Goal: Task Accomplishment & Management: Complete application form

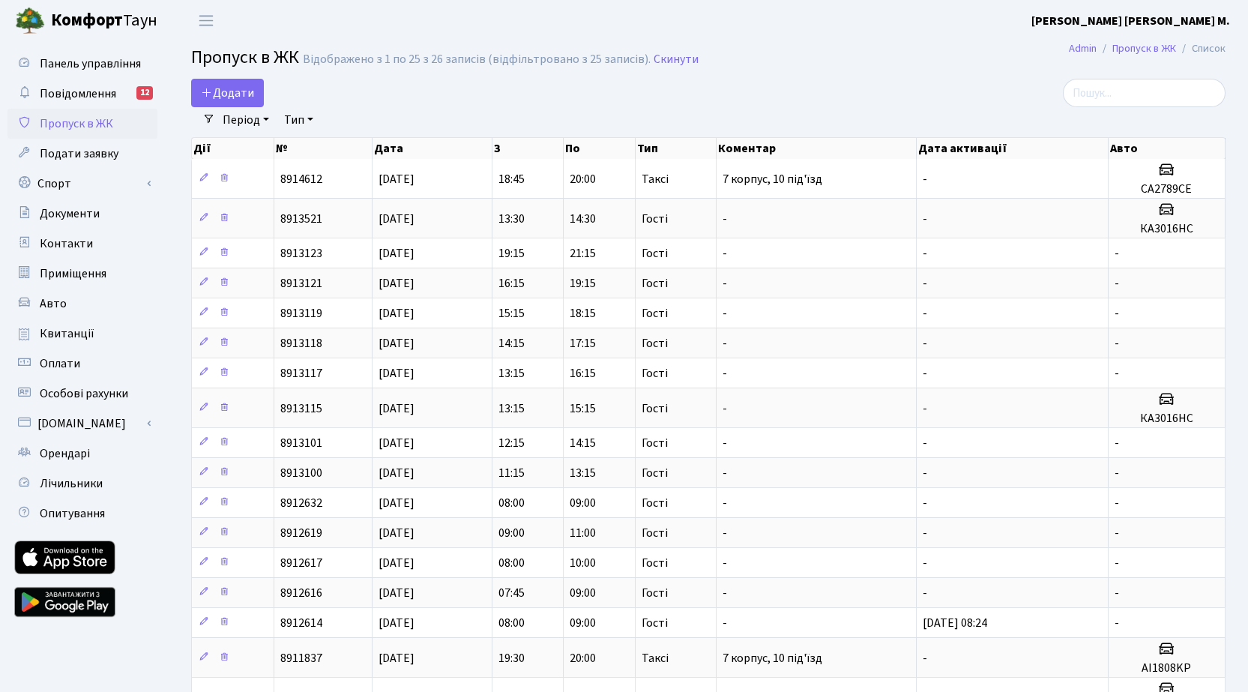
select select "25"
click at [836, 71] on h2 "Пропуск в ЖК Відображено з 1 по 25 з 26 записів (відфільтровано з 25 записів). …" at bounding box center [708, 59] width 1034 height 25
click at [239, 89] on span "Додати" at bounding box center [227, 93] width 53 height 16
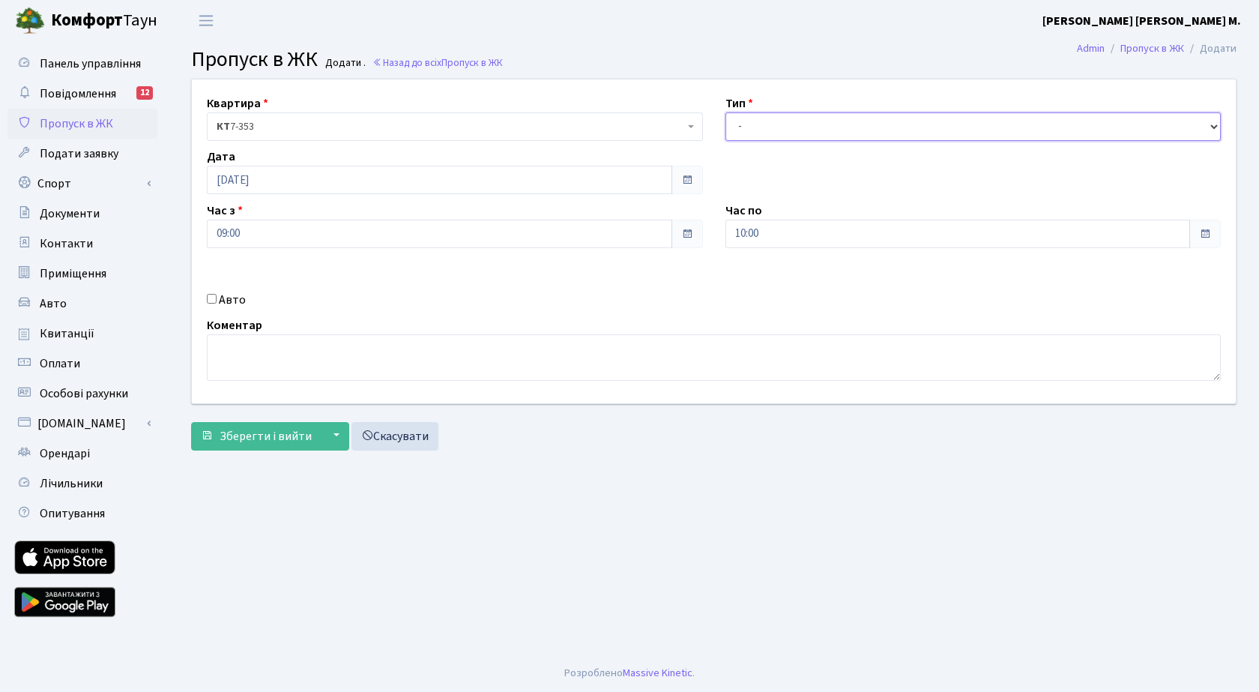
click at [780, 130] on select "- Доставка Таксі Гості Сервіс" at bounding box center [973, 126] width 496 height 28
select select "3"
click at [725, 112] on select "- Доставка Таксі Гості Сервіс" at bounding box center [973, 126] width 496 height 28
click at [259, 435] on span "Зберегти і вийти" at bounding box center [266, 436] width 92 height 16
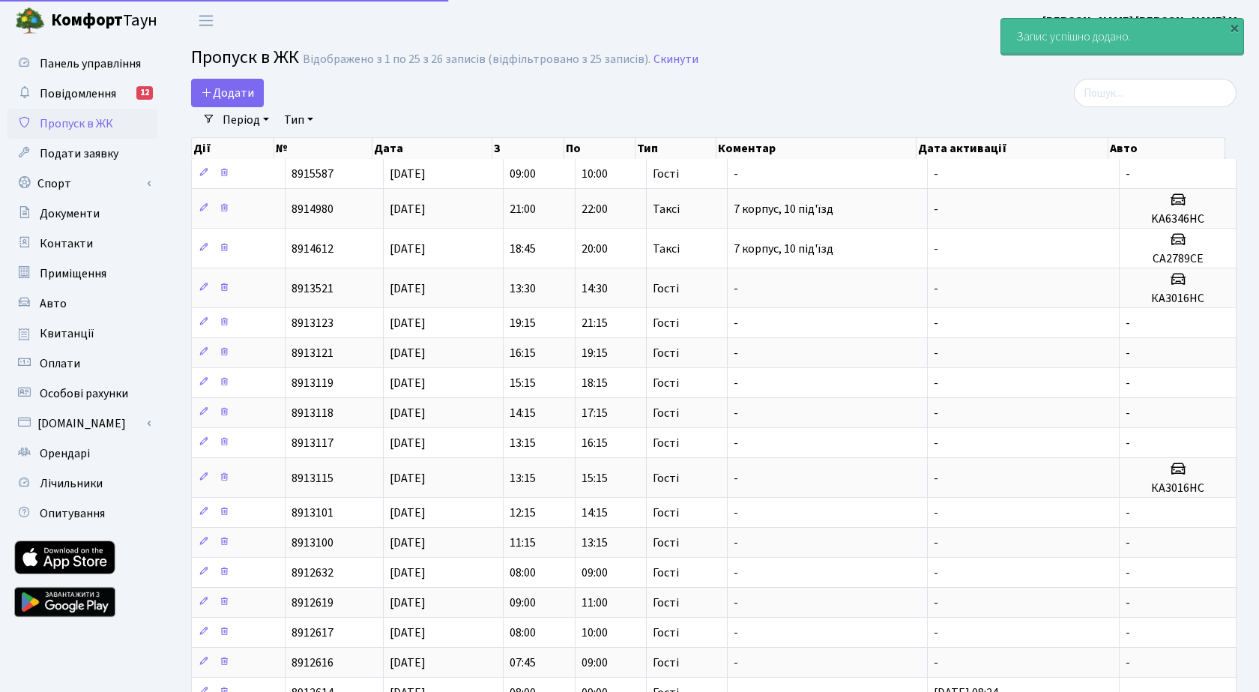
select select "25"
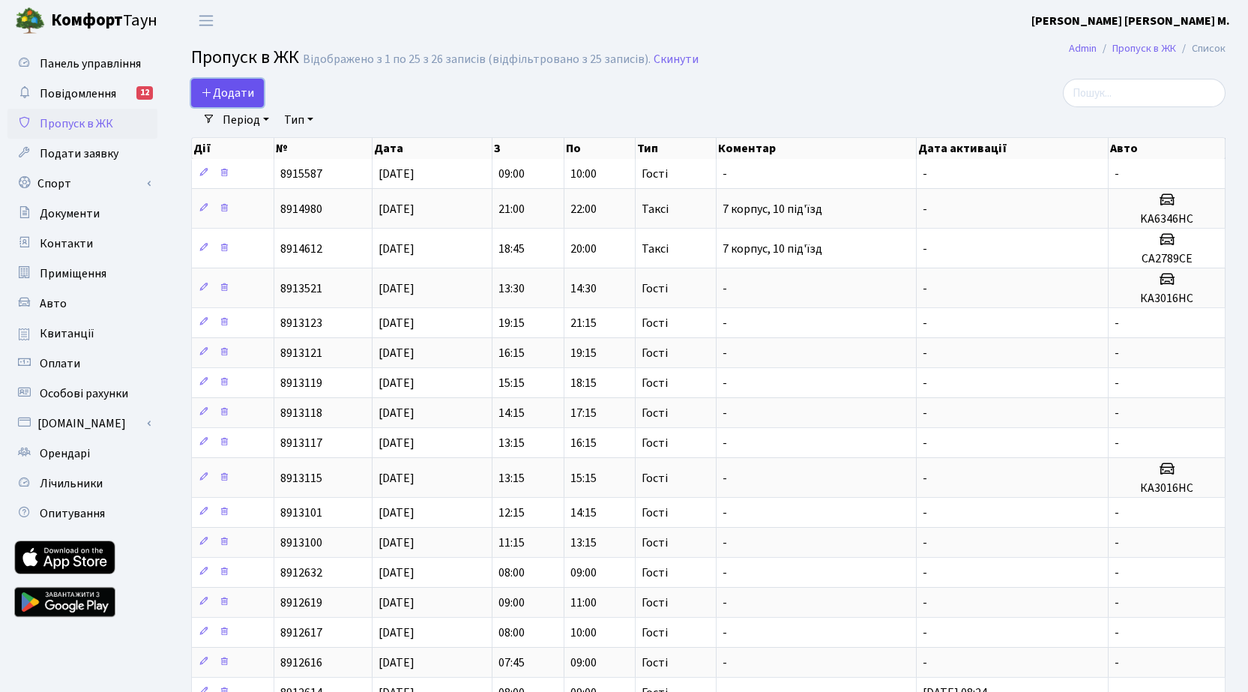
click at [250, 98] on span "Додати" at bounding box center [227, 93] width 53 height 16
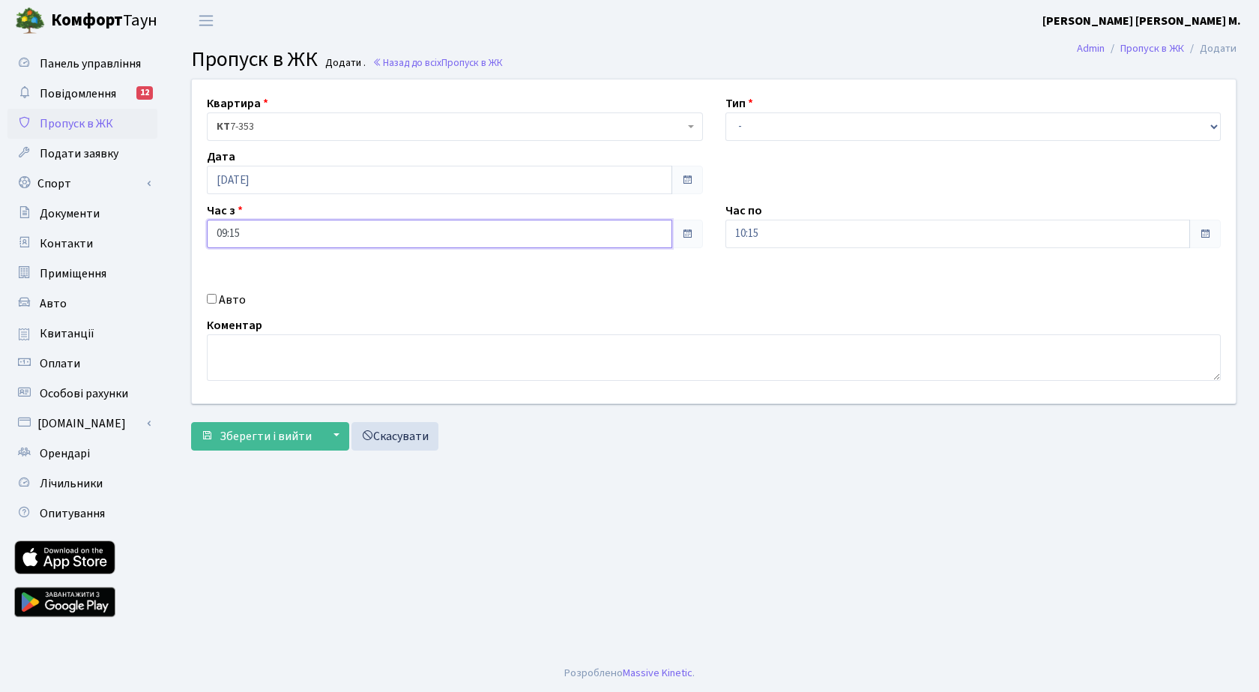
drag, startPoint x: 295, startPoint y: 220, endPoint x: 295, endPoint y: 234, distance: 13.5
click at [295, 231] on input "09:15" at bounding box center [439, 234] width 465 height 28
drag, startPoint x: 249, startPoint y: 274, endPoint x: 282, endPoint y: 271, distance: 33.1
click at [254, 275] on icon at bounding box center [248, 285] width 40 height 40
type input "10:15"
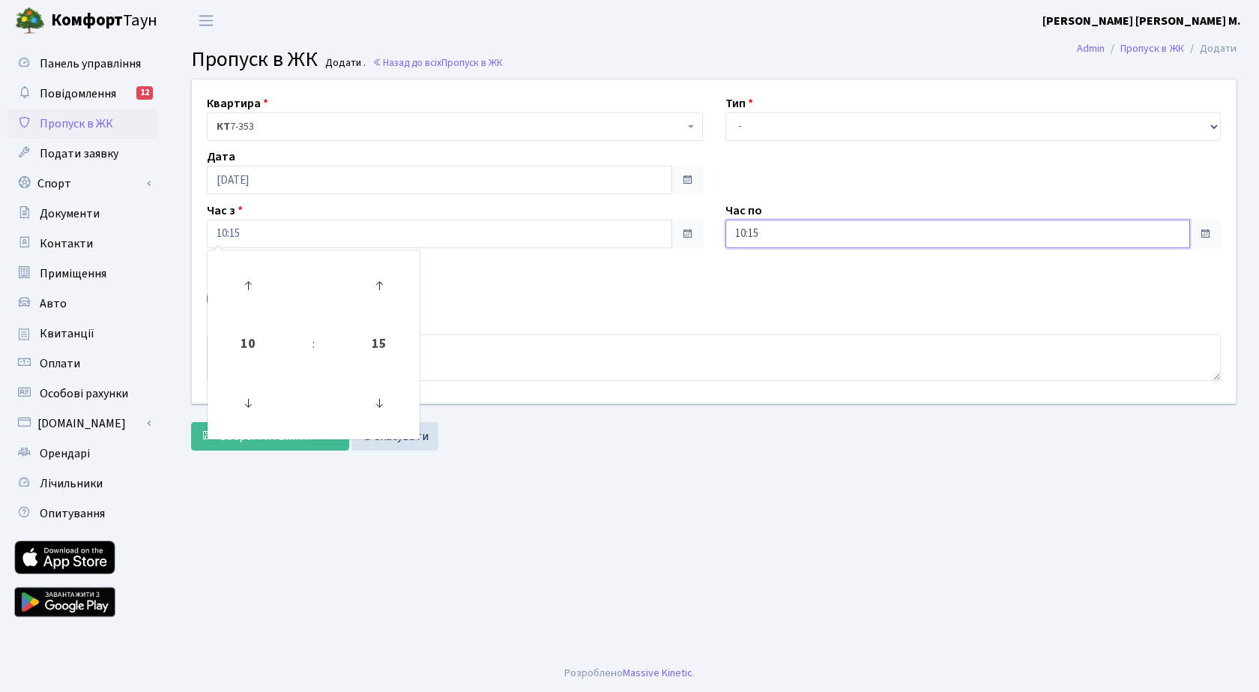
click at [794, 241] on input "10:15" at bounding box center [957, 234] width 465 height 28
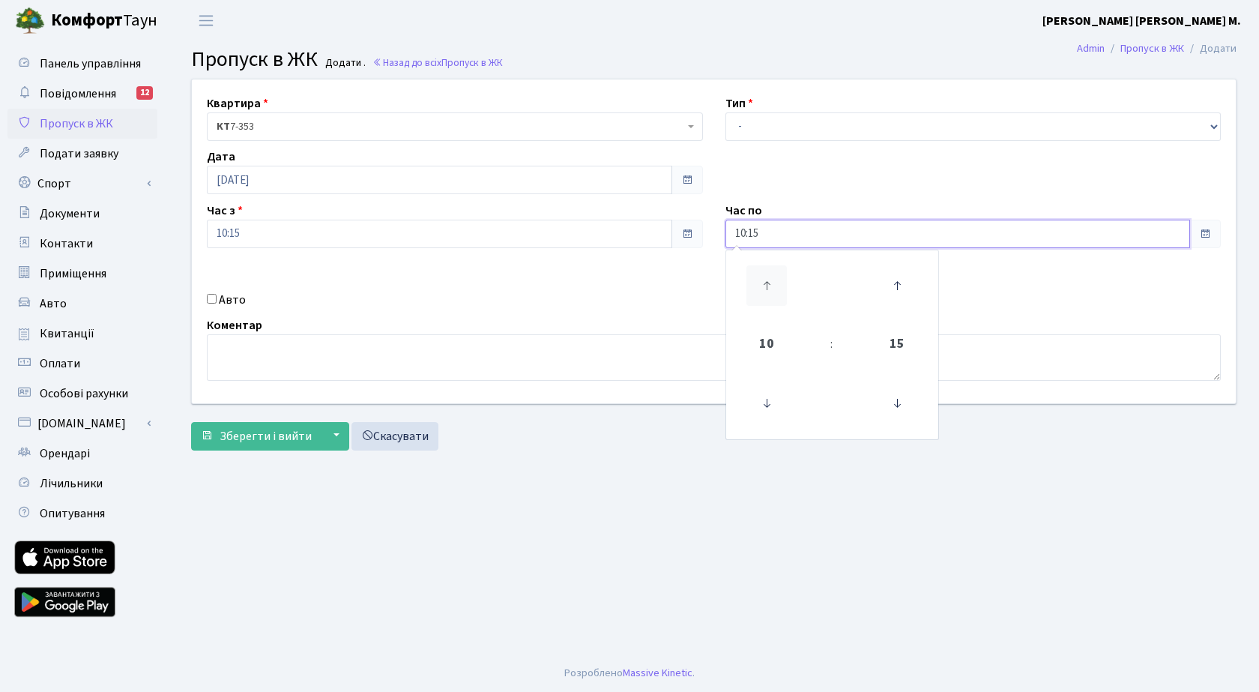
click at [764, 286] on icon at bounding box center [766, 285] width 40 height 40
type input "12:15"
click at [808, 129] on select "- Доставка Таксі Гості Сервіс" at bounding box center [973, 126] width 496 height 28
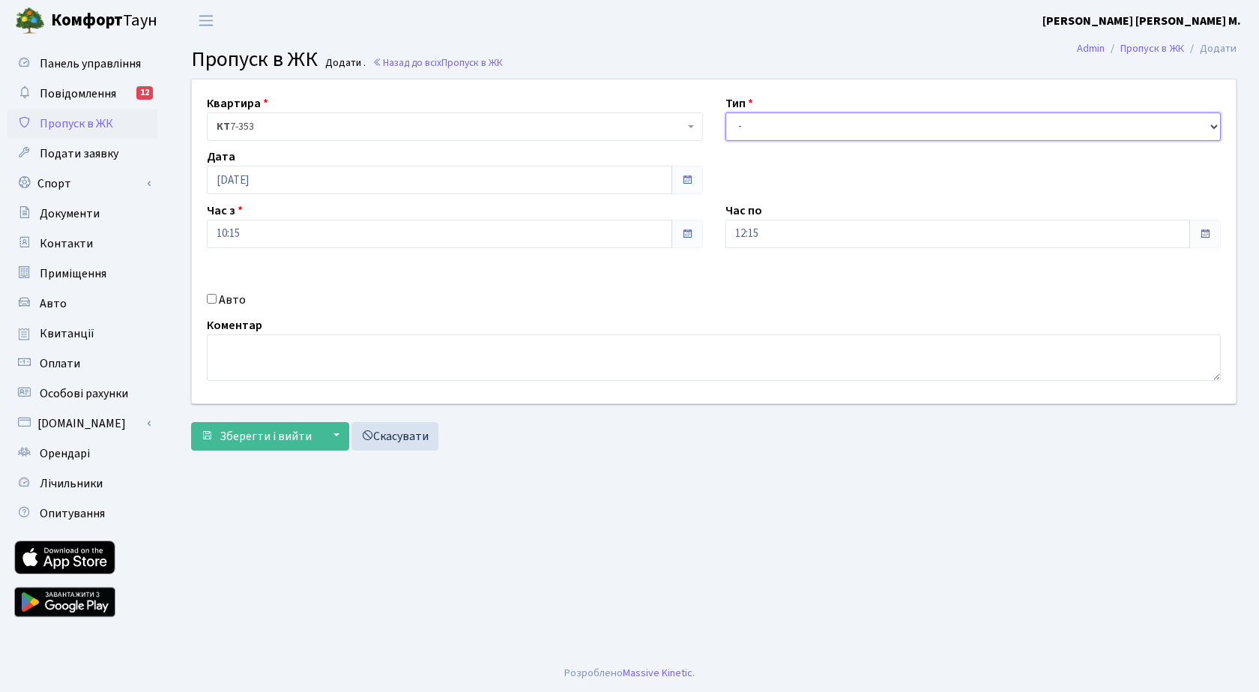
select select "3"
click at [725, 112] on select "- Доставка Таксі Гості Сервіс" at bounding box center [973, 126] width 496 height 28
click at [263, 438] on span "Зберегти і вийти" at bounding box center [266, 436] width 92 height 16
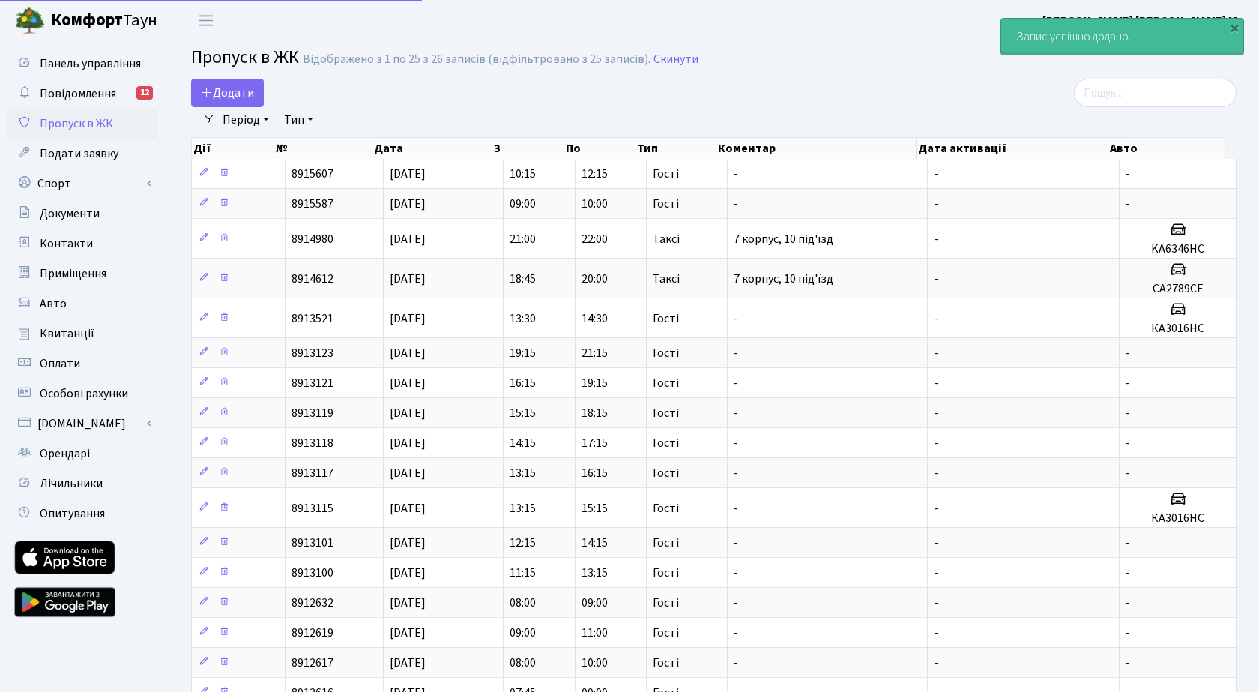
select select "25"
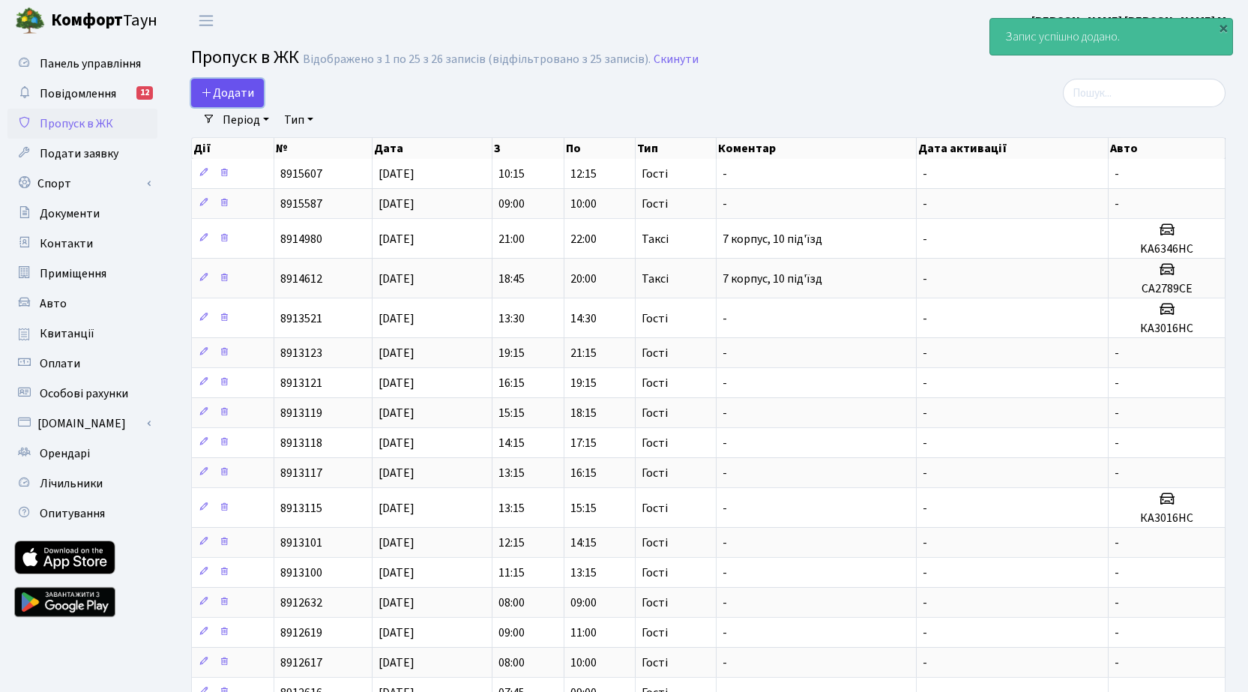
click at [251, 97] on span "Додати" at bounding box center [227, 93] width 53 height 16
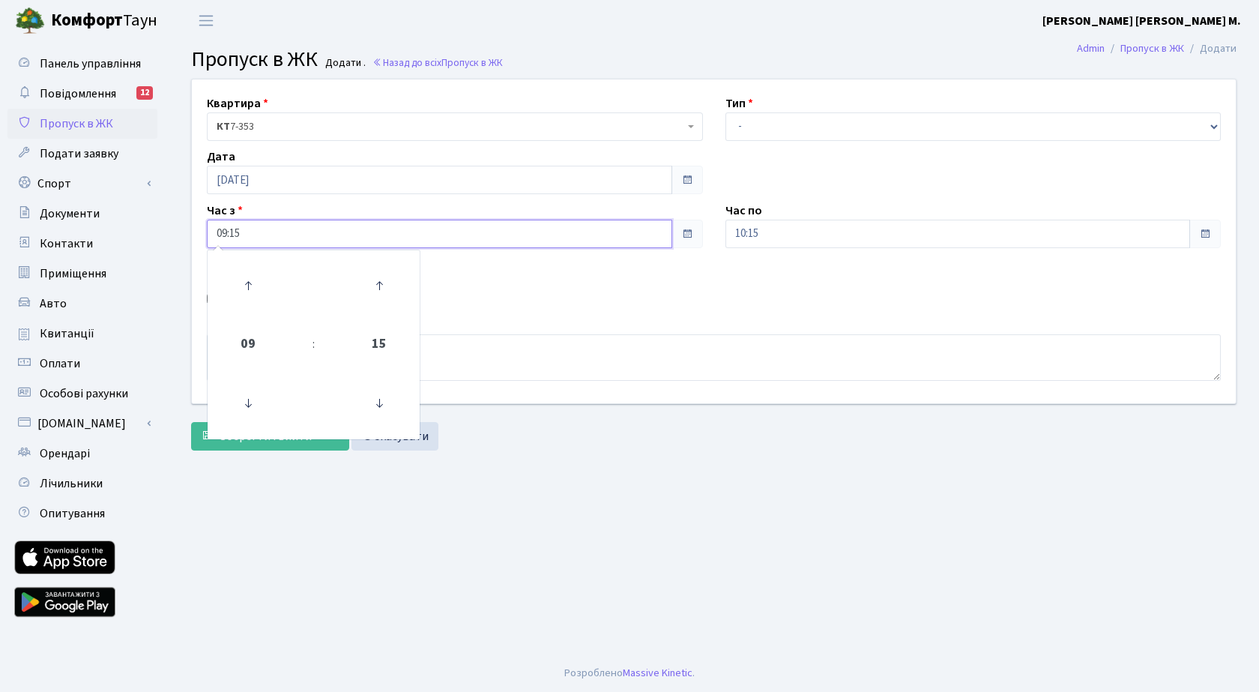
click at [318, 240] on input "09:15" at bounding box center [439, 234] width 465 height 28
click at [256, 287] on icon at bounding box center [248, 285] width 40 height 40
type input "10:15"
click at [842, 239] on input "10:15" at bounding box center [957, 234] width 465 height 28
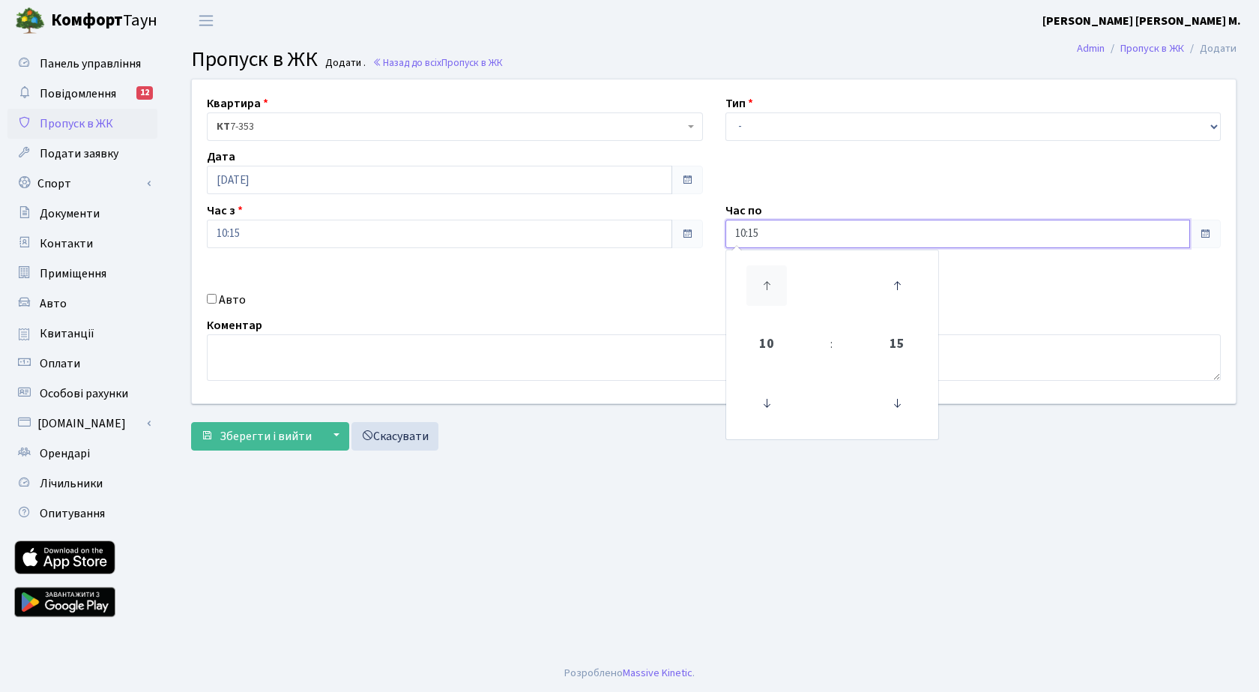
click at [762, 283] on icon at bounding box center [766, 285] width 40 height 40
type input "11:15"
click at [776, 124] on select "- Доставка Таксі Гості Сервіс" at bounding box center [973, 126] width 496 height 28
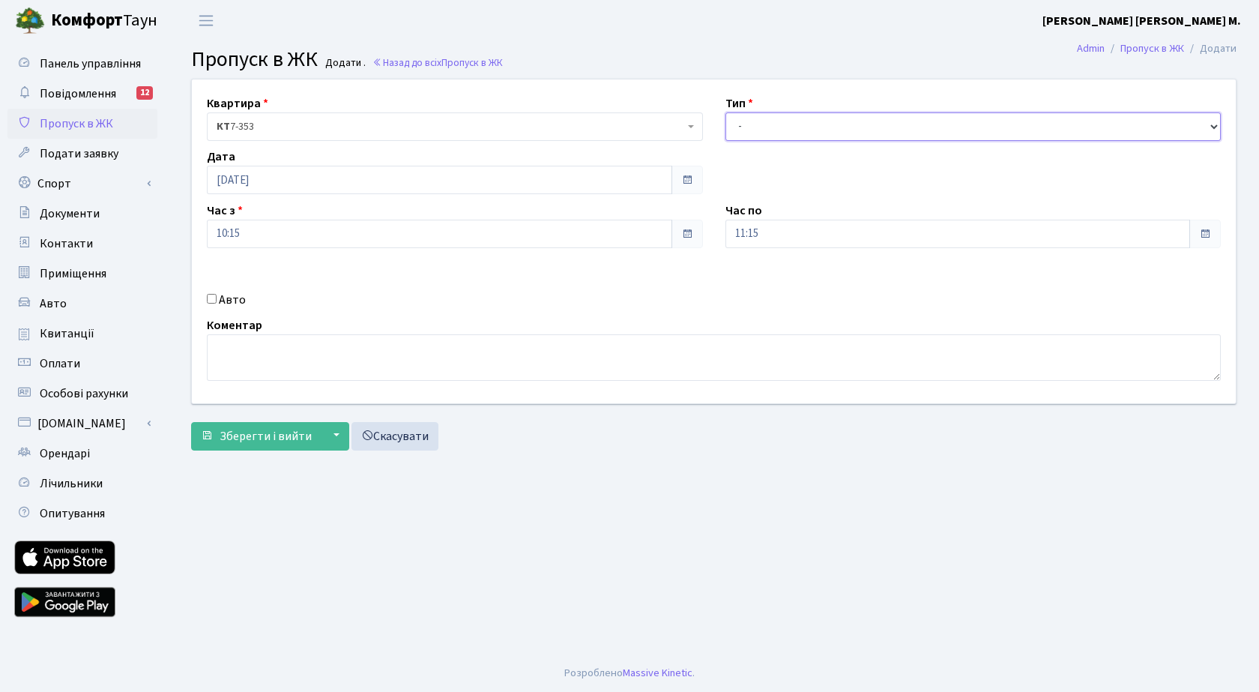
select select "3"
click at [725, 112] on select "- Доставка Таксі Гості Сервіс" at bounding box center [973, 126] width 496 height 28
click at [280, 442] on span "Зберегти і вийти" at bounding box center [266, 436] width 92 height 16
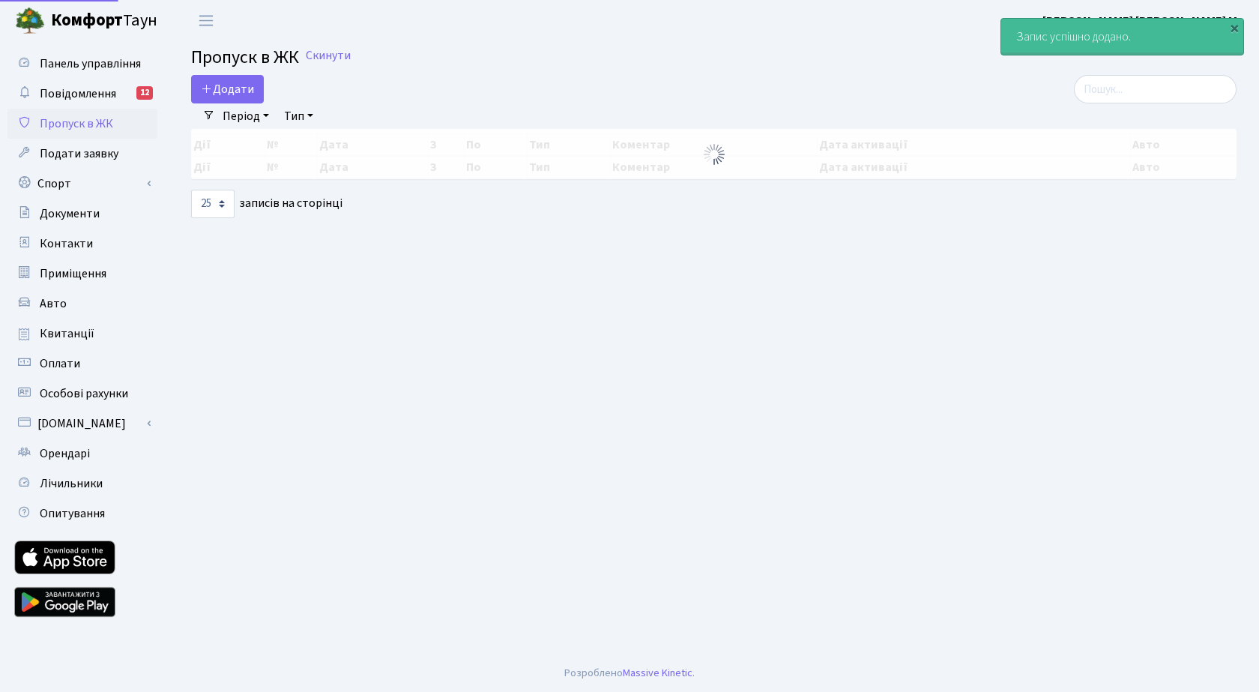
select select "25"
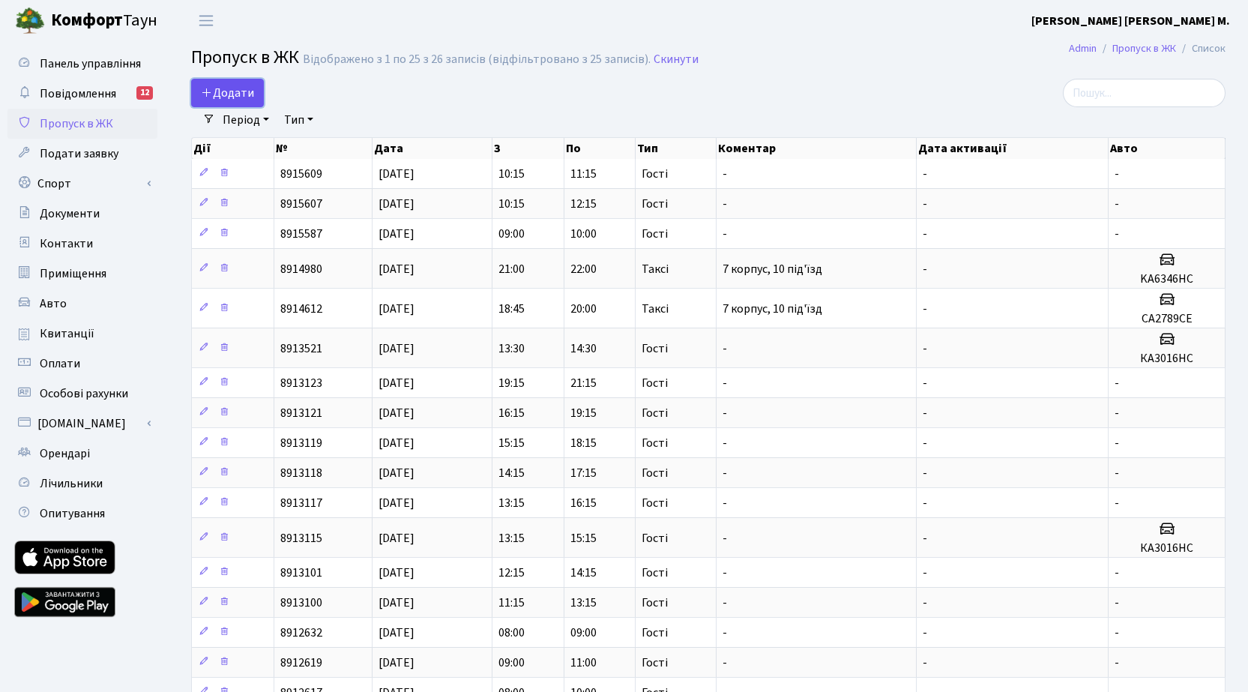
click at [241, 91] on span "Додати" at bounding box center [227, 93] width 53 height 16
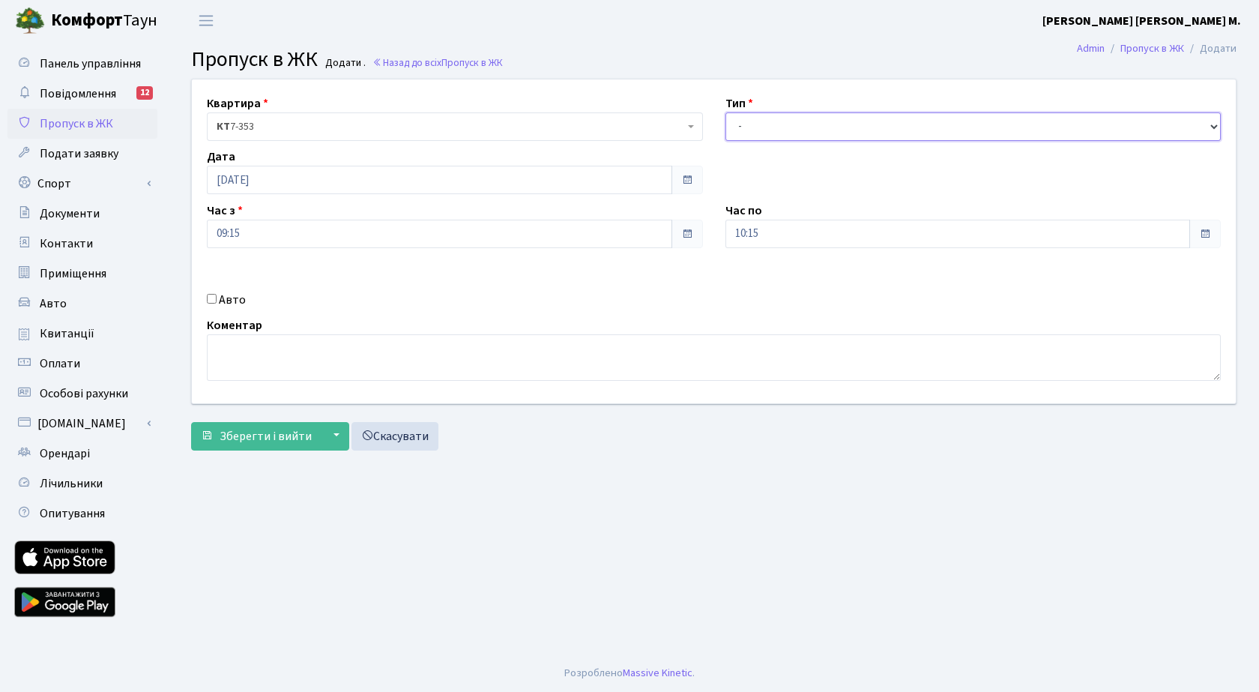
click at [768, 130] on select "- Доставка Таксі Гості Сервіс" at bounding box center [973, 126] width 496 height 28
select select "3"
click at [725, 112] on select "- Доставка Таксі Гості Сервіс" at bounding box center [973, 126] width 496 height 28
click at [305, 236] on input "09:15" at bounding box center [439, 234] width 465 height 28
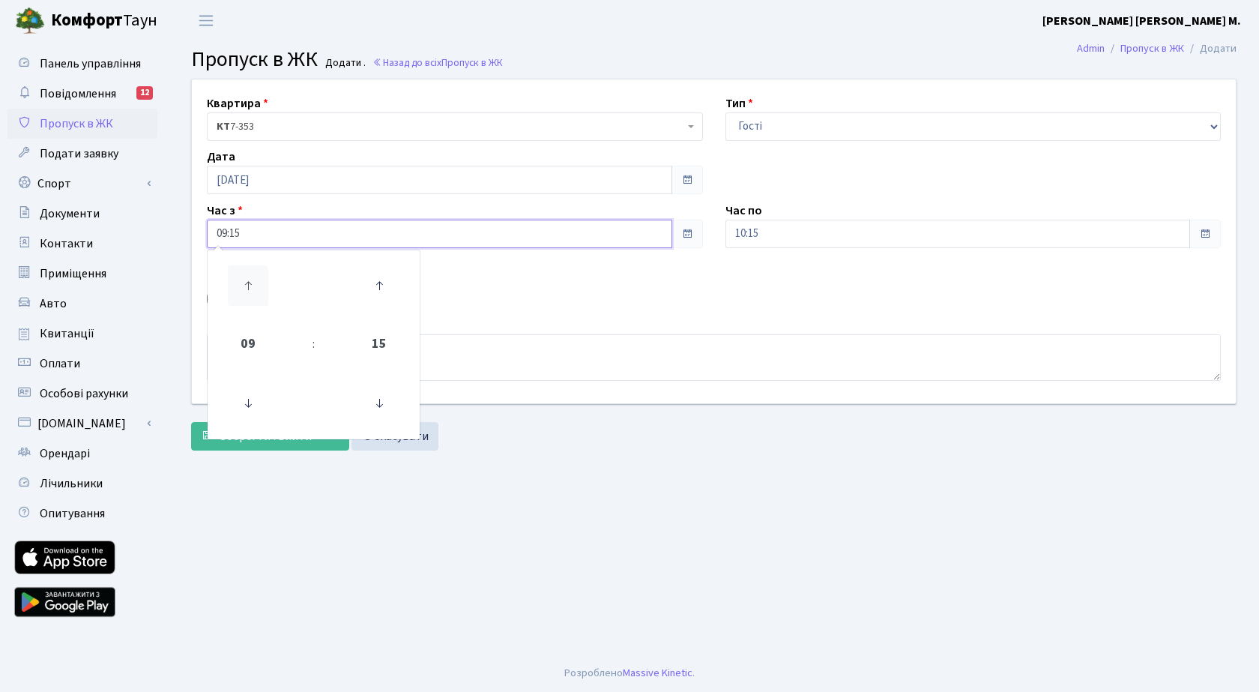
click at [250, 280] on icon at bounding box center [248, 285] width 40 height 40
type input "11:15"
click at [776, 238] on input "10:15" at bounding box center [957, 234] width 465 height 28
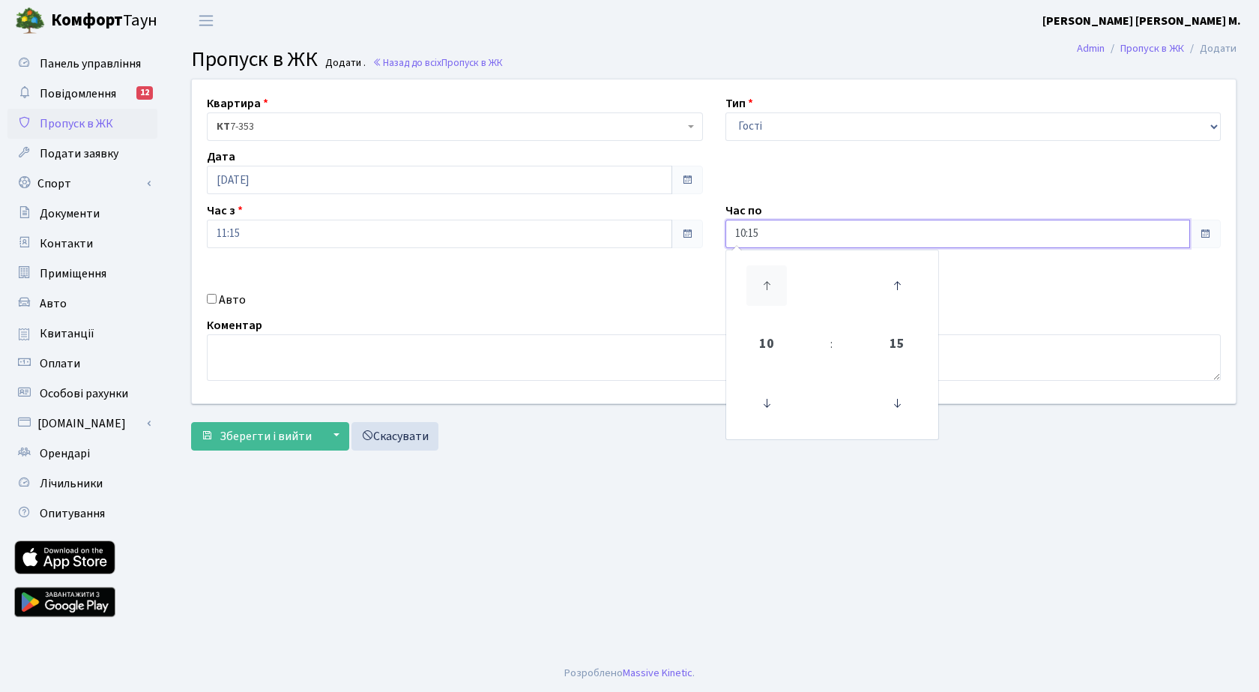
click at [763, 280] on icon at bounding box center [766, 285] width 40 height 40
type input "12:15"
click at [270, 437] on span "Зберегти і вийти" at bounding box center [266, 436] width 92 height 16
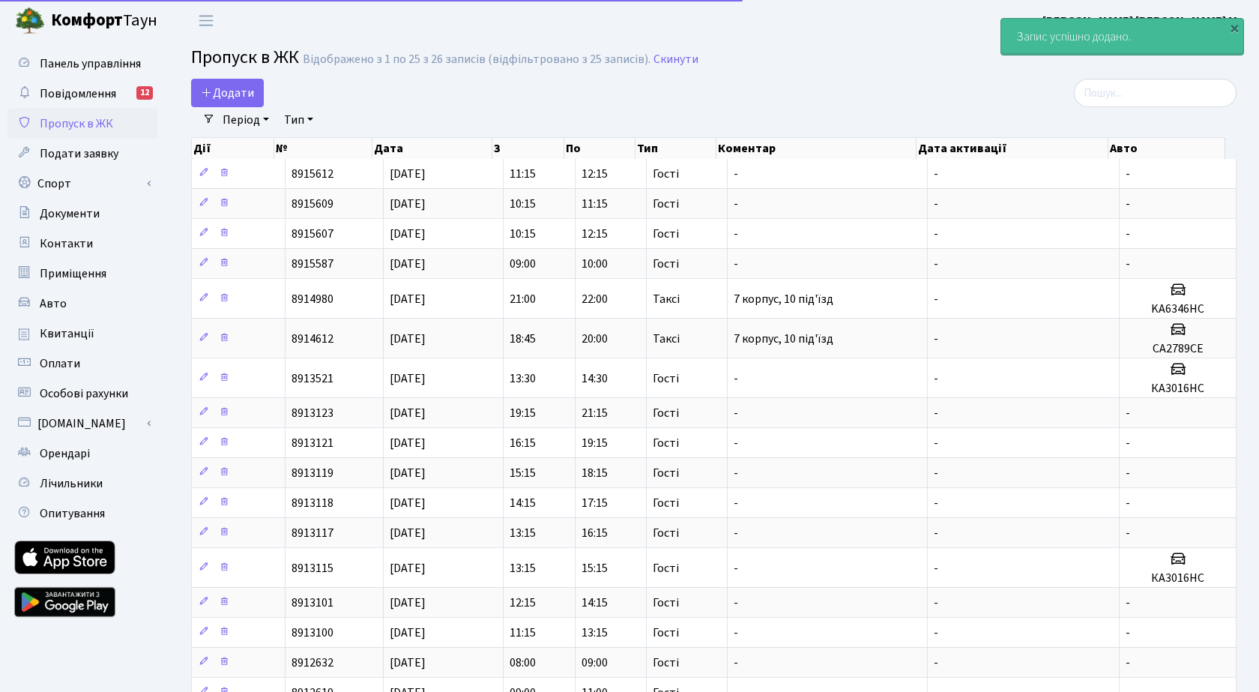
select select "25"
